Goal: Find specific page/section: Find specific page/section

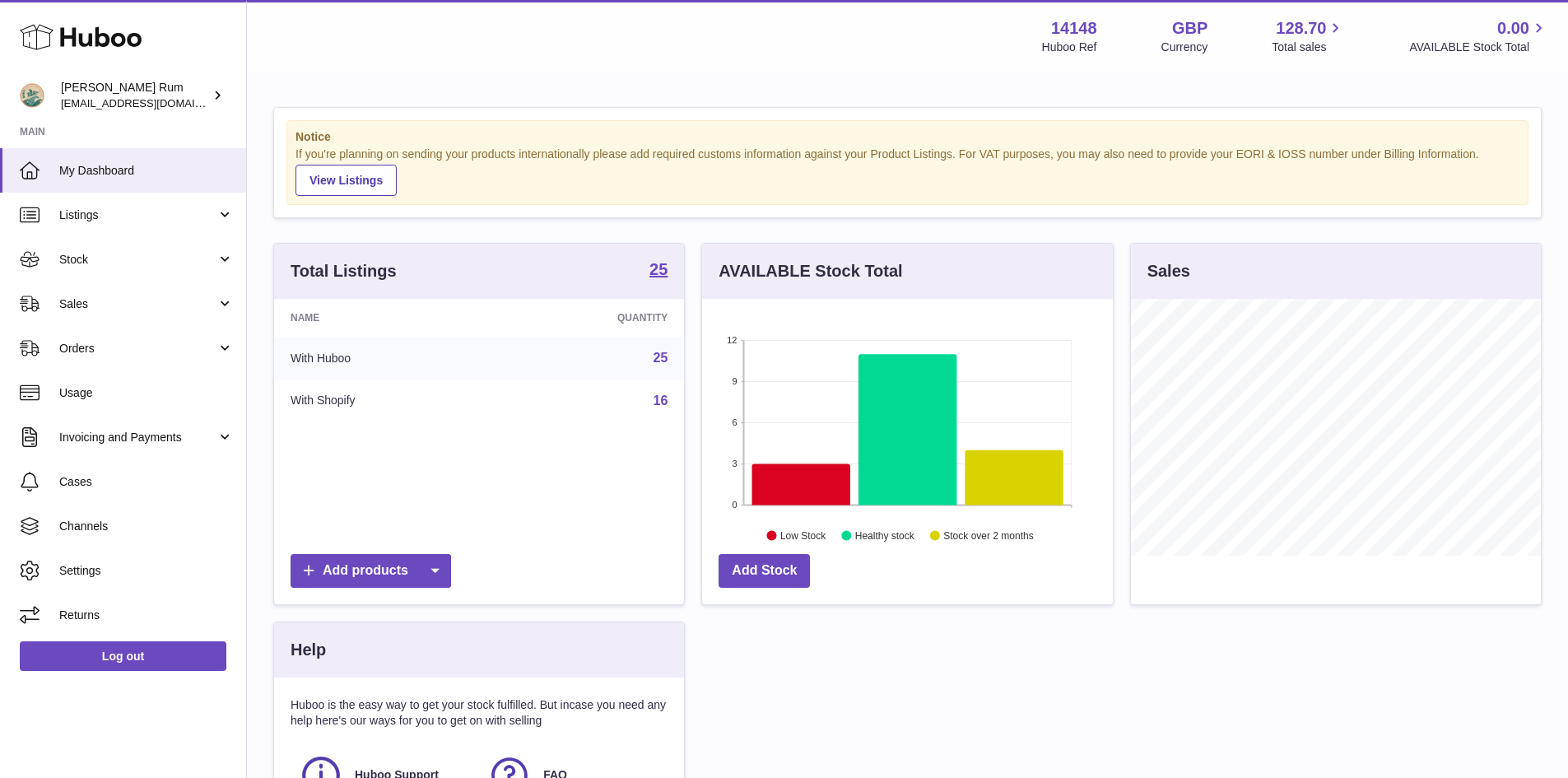
scroll to position [823133, 822920]
click at [105, 258] on span "Stock" at bounding box center [138, 259] width 157 height 16
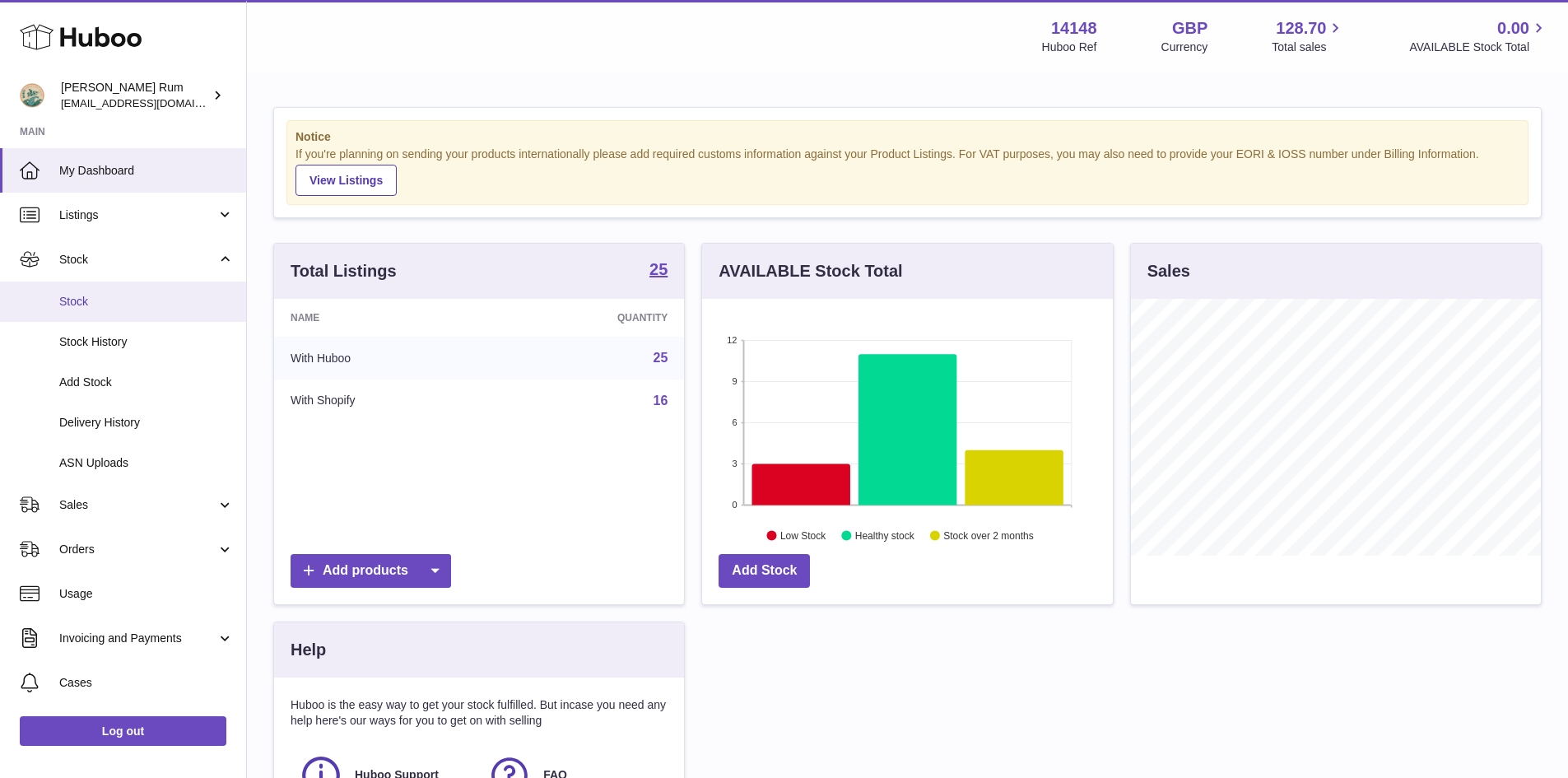
click at [96, 307] on span "Stock" at bounding box center [146, 301] width 174 height 16
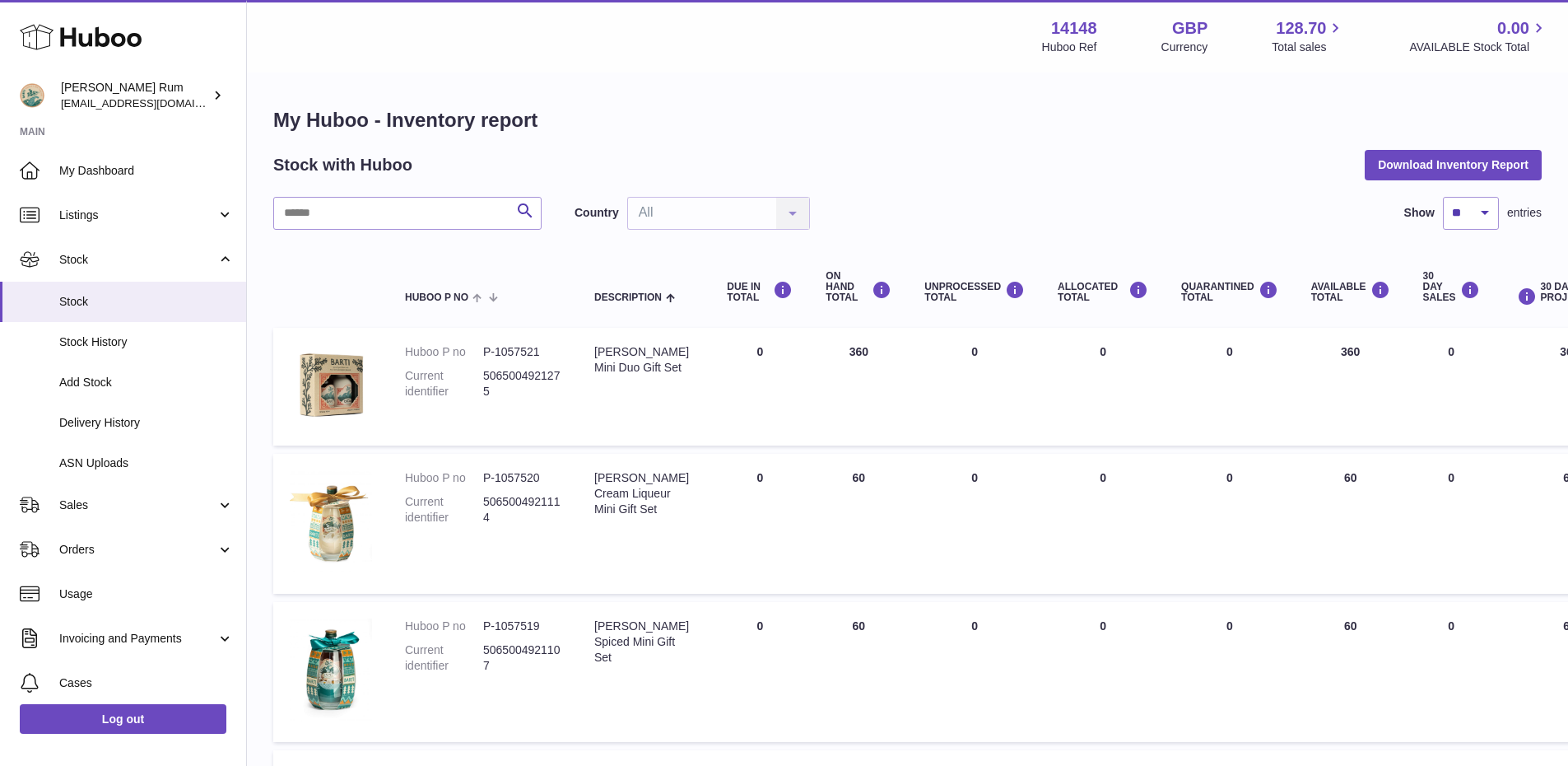
click at [931, 67] on div "Menu Huboo 14148 Huboo Ref GBP Currency 128.70 Total sales 0.00 AVAILABLE Stock…" at bounding box center [907, 36] width 1321 height 73
click at [908, 127] on h1 "My Huboo - Inventory report" at bounding box center [907, 120] width 1269 height 26
click at [846, 124] on h1 "My Huboo - Inventory report" at bounding box center [907, 120] width 1269 height 26
click at [754, 128] on h1 "My Huboo - Inventory report" at bounding box center [907, 120] width 1269 height 26
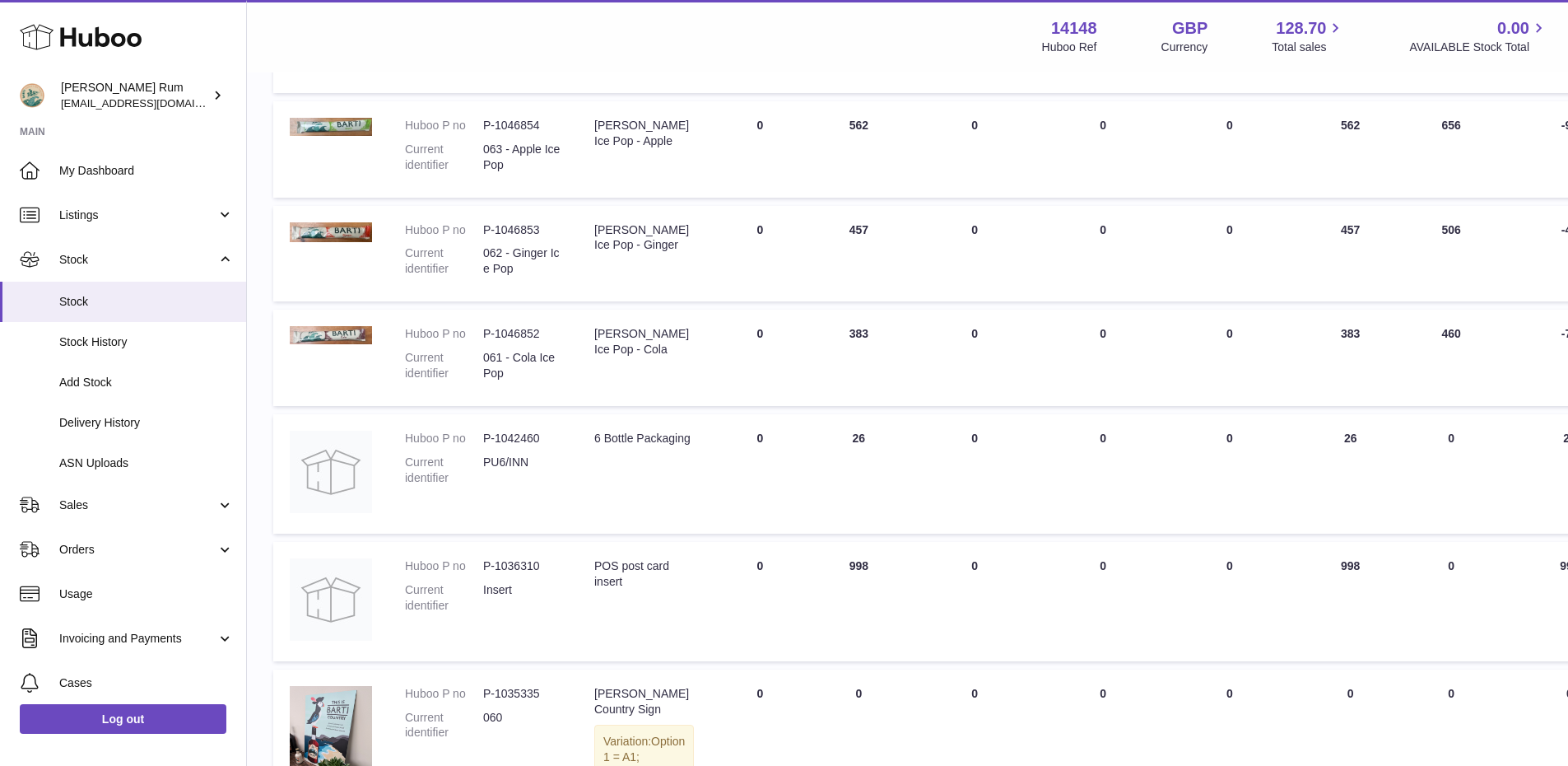
scroll to position [990, 0]
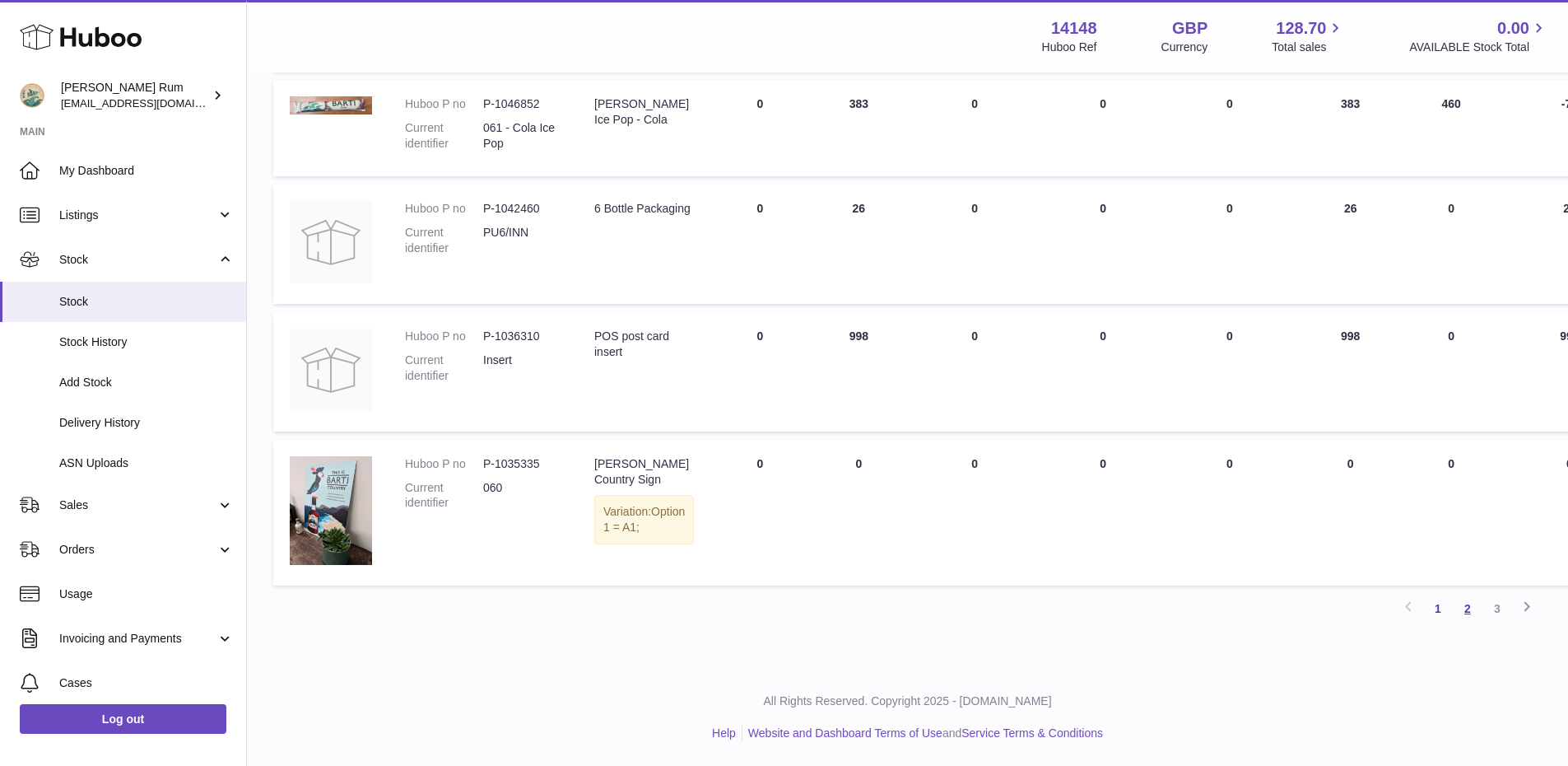
click at [1467, 609] on link "2" at bounding box center [1468, 609] width 30 height 30
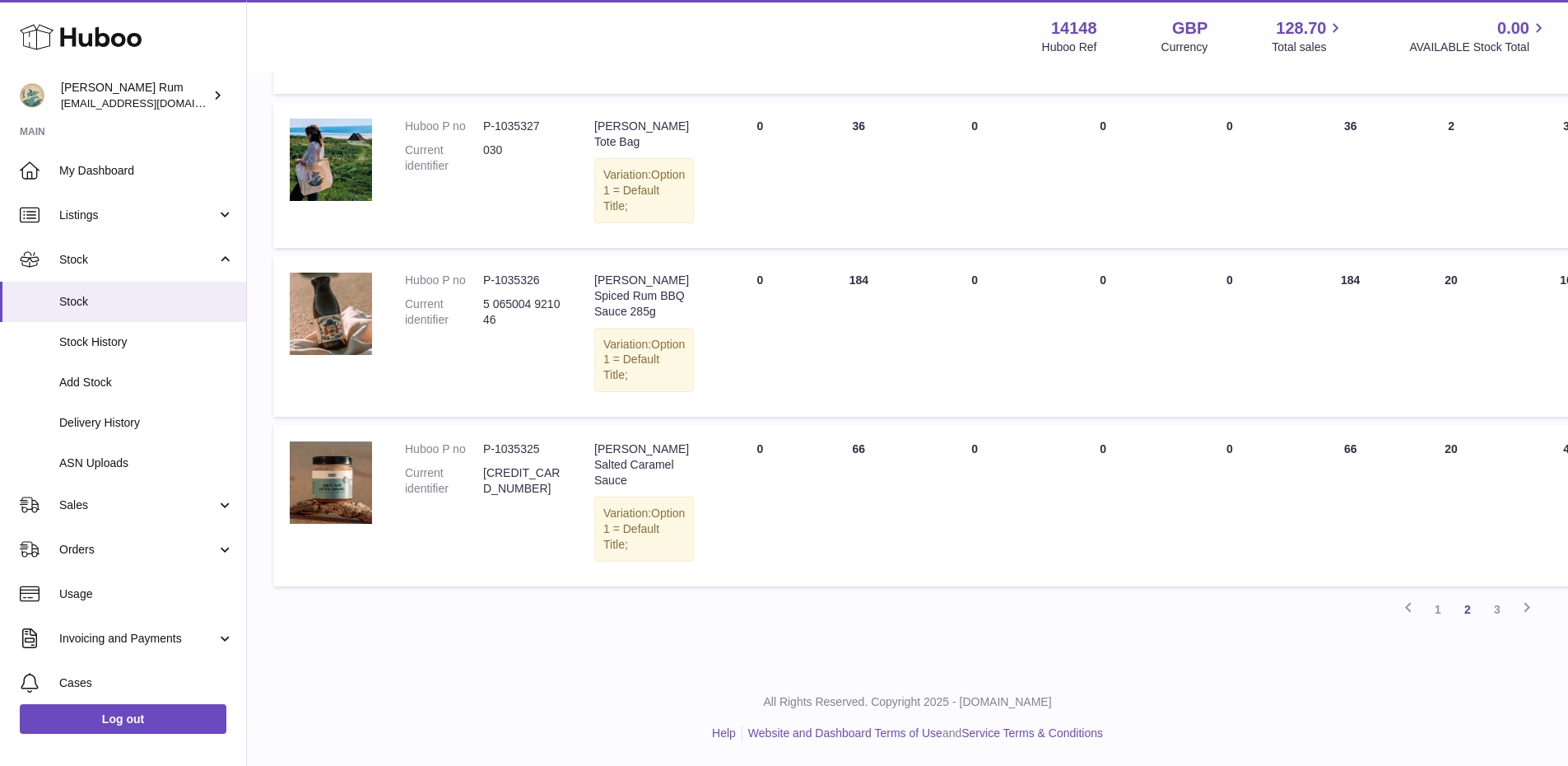
scroll to position [1443, 0]
click at [1496, 612] on link "3" at bounding box center [1498, 609] width 30 height 30
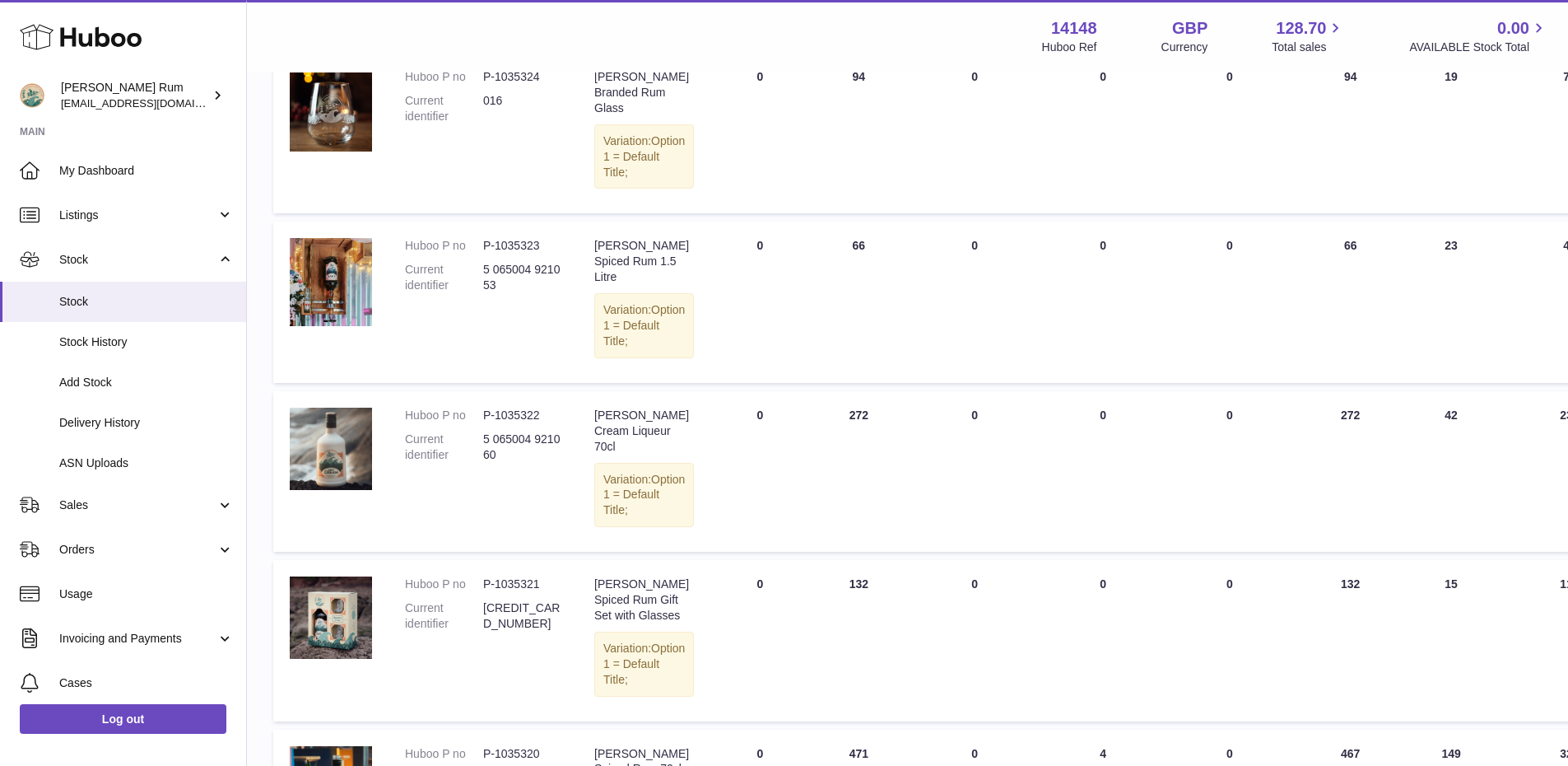
scroll to position [266, 0]
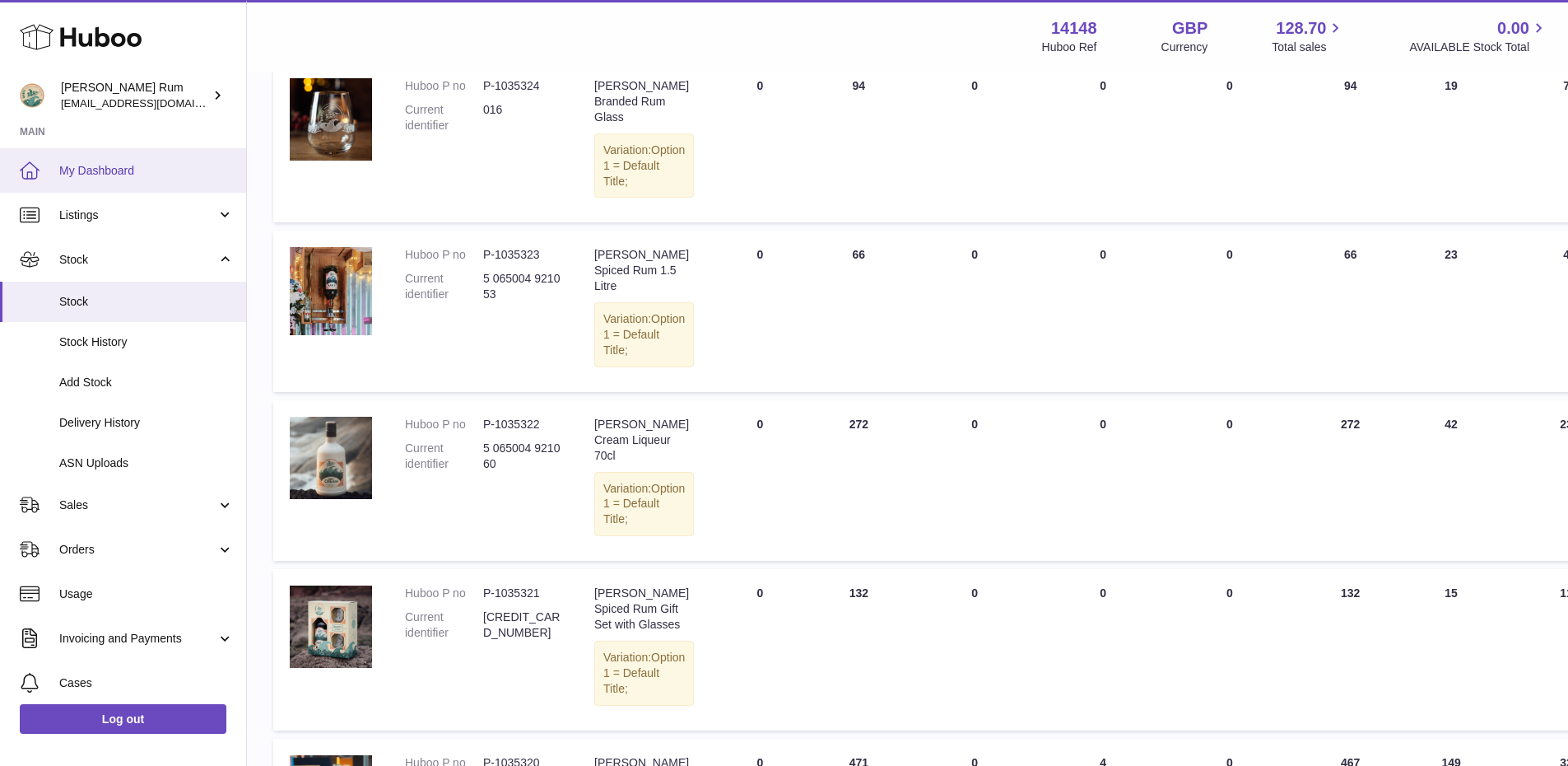
click at [104, 166] on span "My Dashboard" at bounding box center [146, 171] width 174 height 16
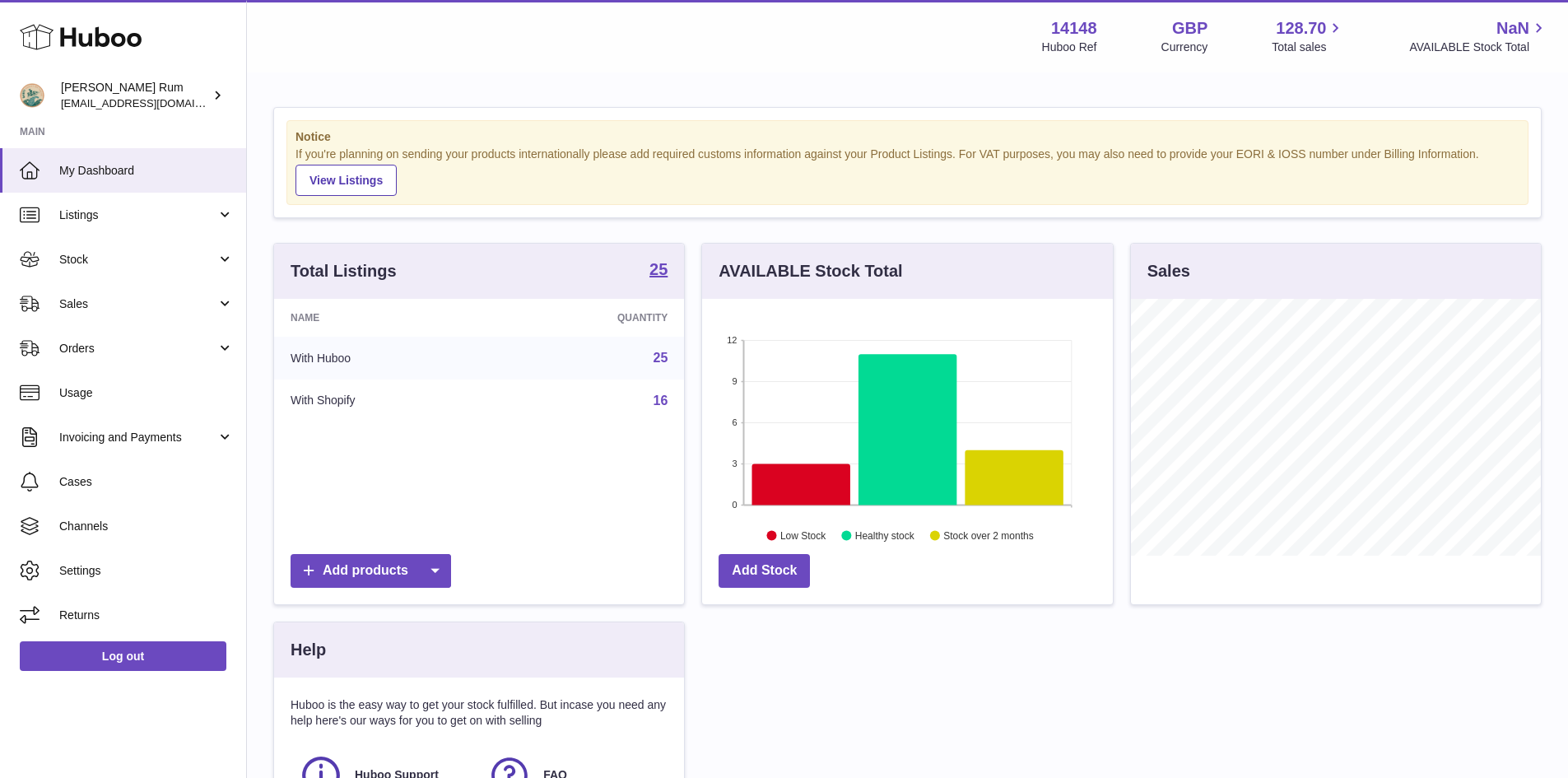
scroll to position [257, 411]
click at [1004, 492] on icon at bounding box center [1015, 477] width 98 height 55
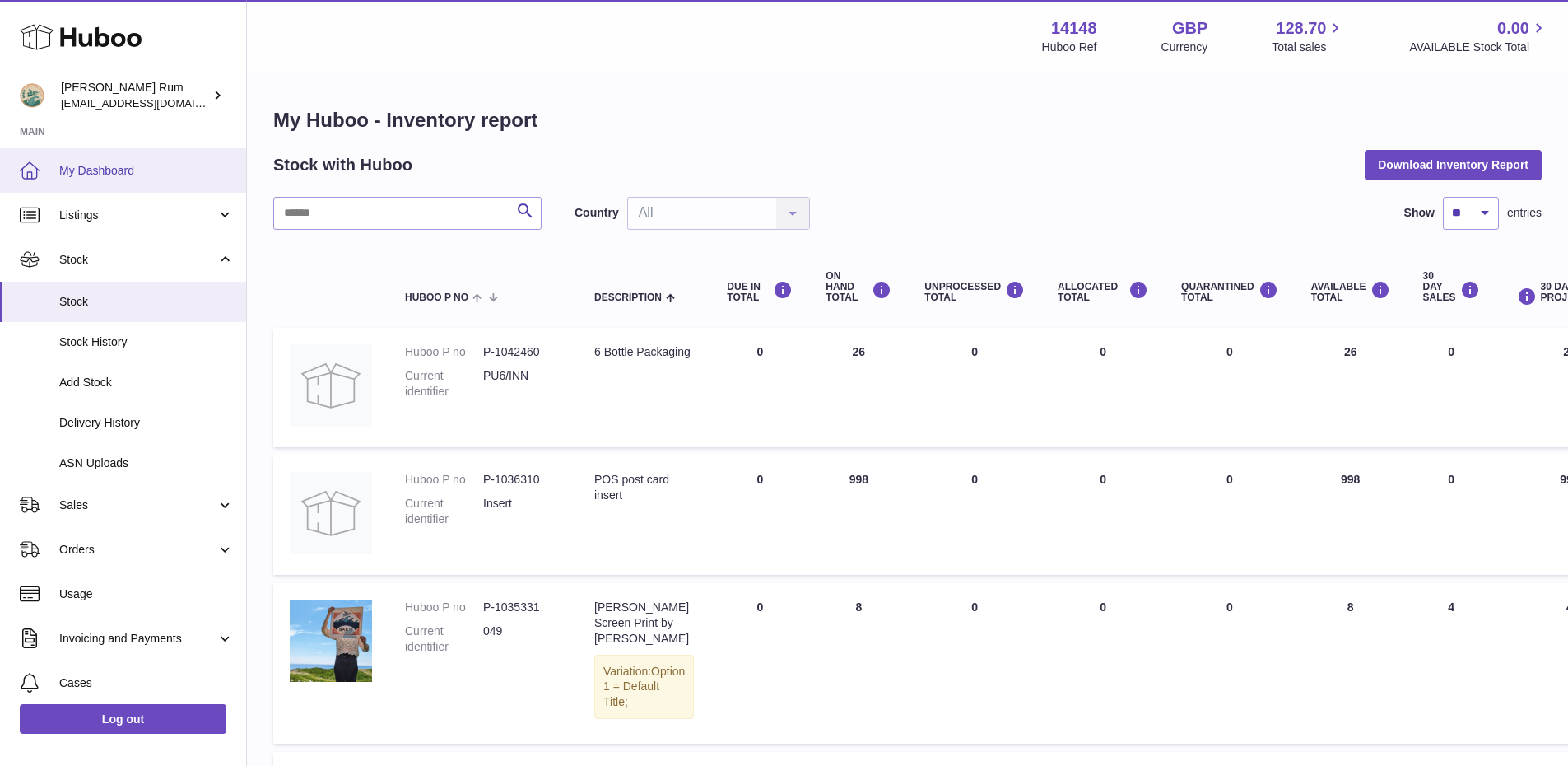
click at [131, 183] on link "My Dashboard" at bounding box center [123, 171] width 246 height 45
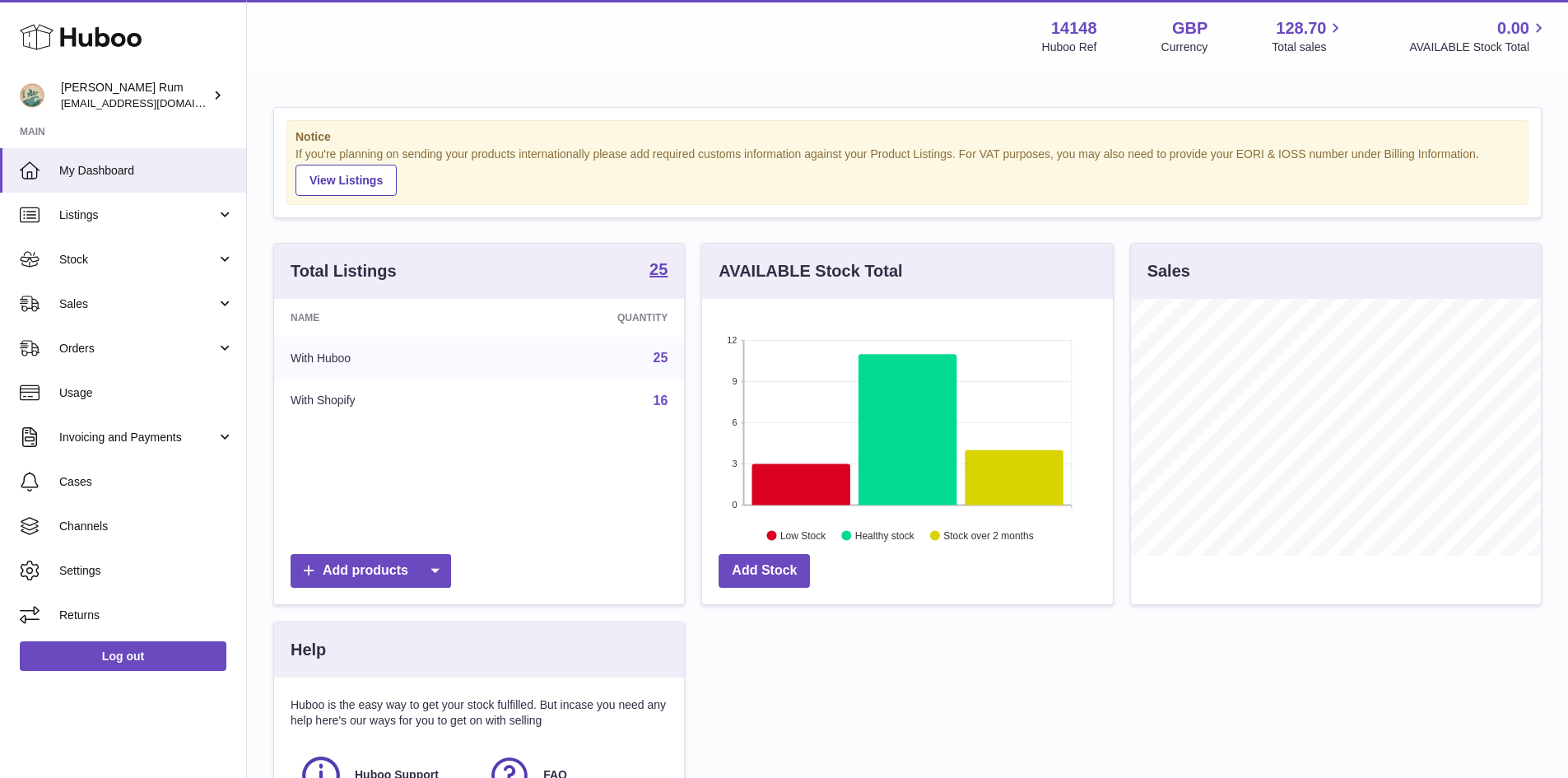
scroll to position [257, 411]
click at [900, 75] on div "Notice If you're planning on sending your products internationally please add r…" at bounding box center [907, 506] width 1321 height 863
